Goal: Task Accomplishment & Management: Manage account settings

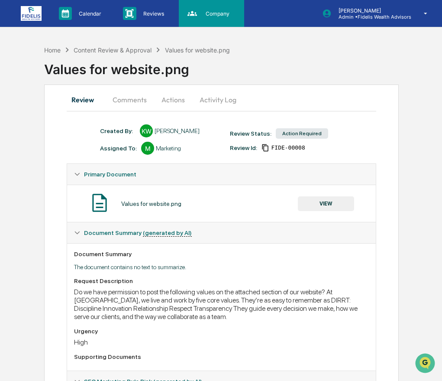
click at [214, 15] on p "Company" at bounding box center [216, 13] width 35 height 6
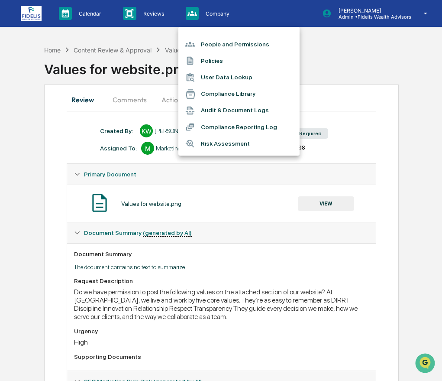
click at [213, 43] on li "People and Permissions" at bounding box center [238, 44] width 121 height 16
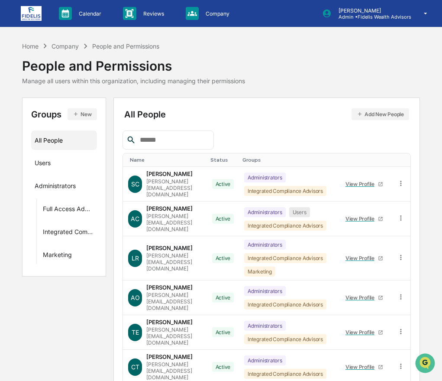
click at [155, 137] on input "text" at bounding box center [173, 139] width 74 height 11
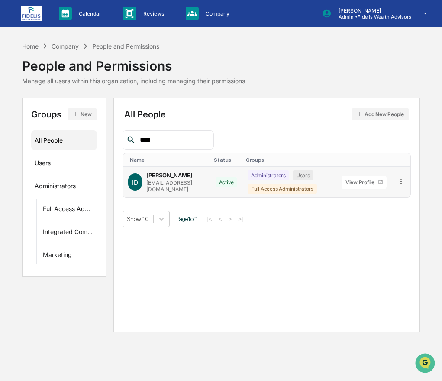
type input "****"
click at [368, 163] on icon at bounding box center [401, 180] width 1 height 5
click at [368, 163] on div "Groups & Permissions" at bounding box center [362, 195] width 72 height 10
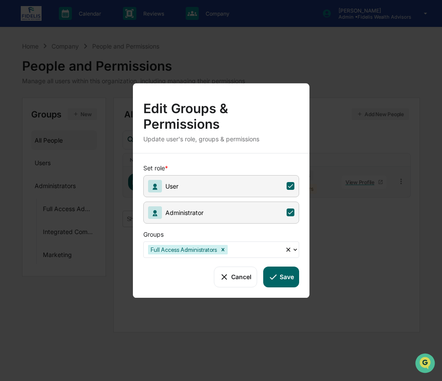
click at [260, 163] on div "Groups" at bounding box center [281, 232] width 277 height 18
click at [259, 163] on div "Full Access Administrators" at bounding box center [213, 248] width 141 height 13
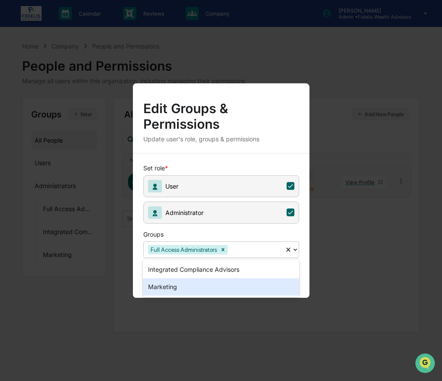
click at [250, 163] on div "Marketing" at bounding box center [221, 286] width 156 height 17
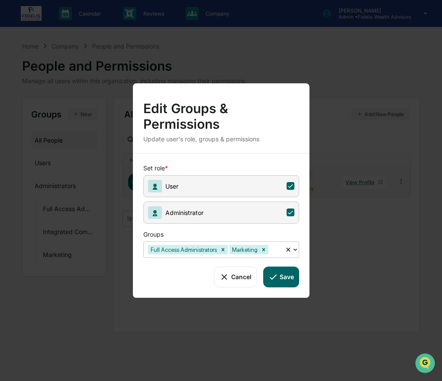
click at [282, 163] on button "Save" at bounding box center [281, 276] width 36 height 21
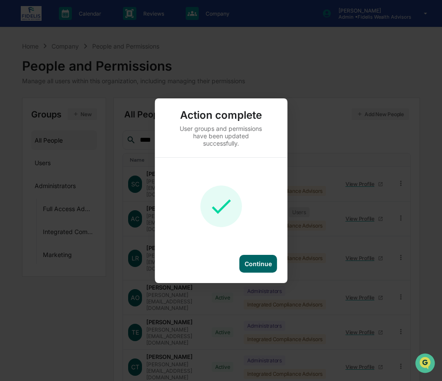
click at [264, 163] on div "Continue" at bounding box center [258, 264] width 38 height 18
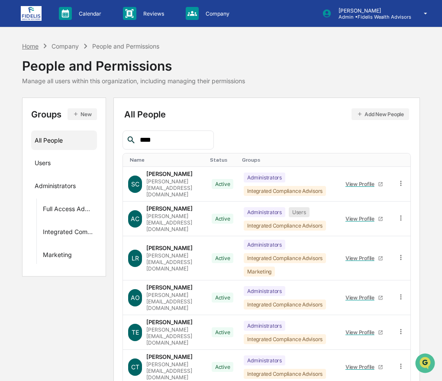
click at [37, 46] on div "Home" at bounding box center [30, 45] width 16 height 7
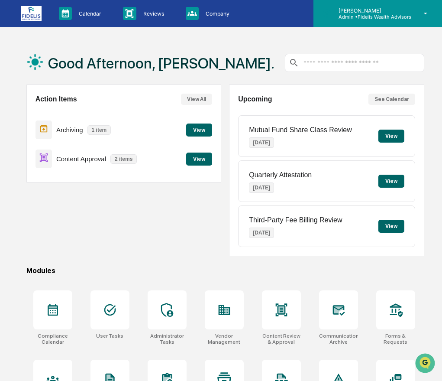
click at [362, 13] on p "[PERSON_NAME]" at bounding box center [372, 10] width 80 height 6
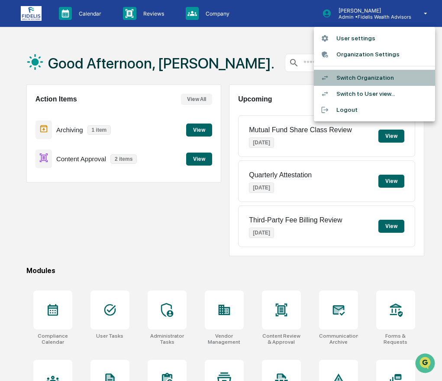
click at [362, 77] on li "Switch Organization" at bounding box center [374, 78] width 121 height 16
